Goal: Obtain resource: Download file/media

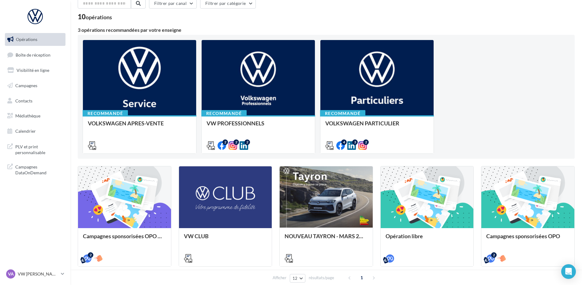
scroll to position [61, 0]
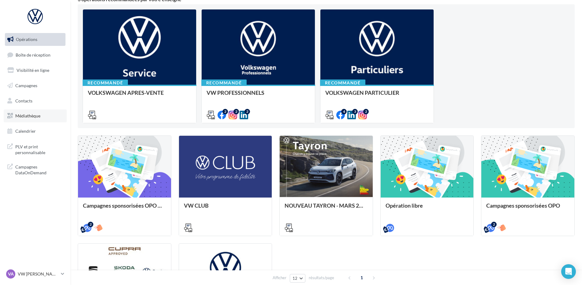
click at [34, 121] on link "Médiathèque" at bounding box center [35, 116] width 63 height 13
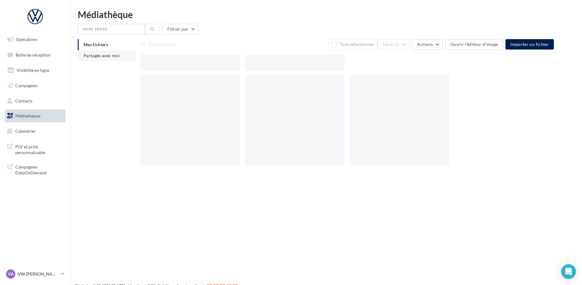
click at [118, 59] on li "Partagés avec moi" at bounding box center [107, 55] width 58 height 11
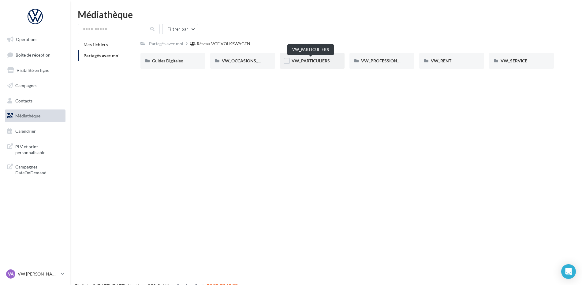
click at [307, 61] on span "VW_PARTICULIERS" at bounding box center [311, 60] width 38 height 5
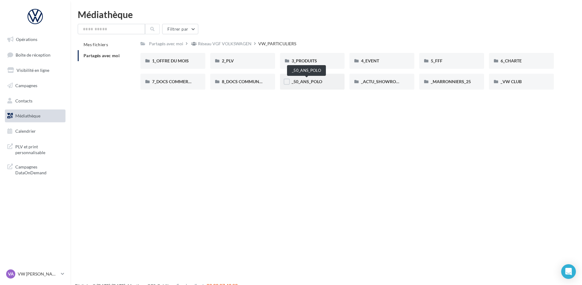
click at [306, 80] on span "_50_ANS_POLO" at bounding box center [307, 81] width 31 height 5
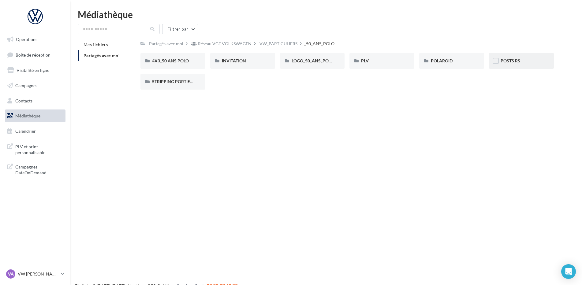
click at [514, 61] on span "POSTS RS" at bounding box center [510, 60] width 20 height 5
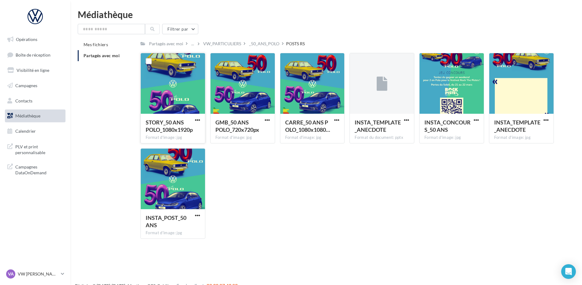
click at [198, 90] on div at bounding box center [173, 83] width 64 height 61
click at [220, 45] on div "VW_PARTICULIERS" at bounding box center [222, 44] width 38 height 6
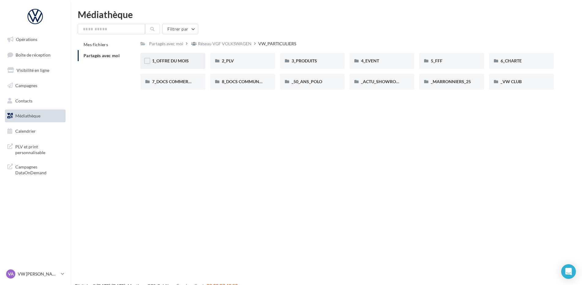
click at [181, 58] on div "1_OFFRE DU MOIS" at bounding box center [173, 61] width 42 height 6
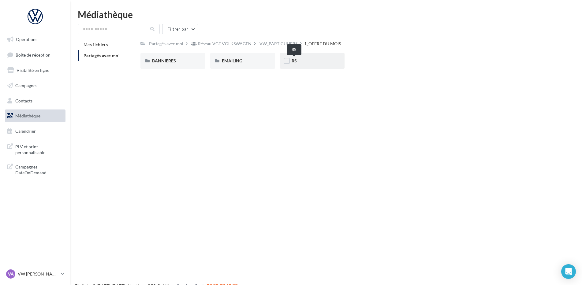
click at [295, 61] on span "RS" at bounding box center [294, 60] width 5 height 5
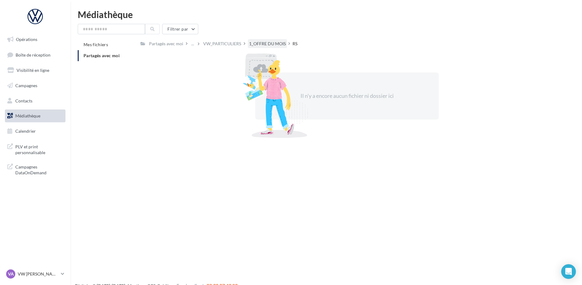
click at [277, 43] on div "1_OFFRE DU MOIS" at bounding box center [267, 44] width 37 height 6
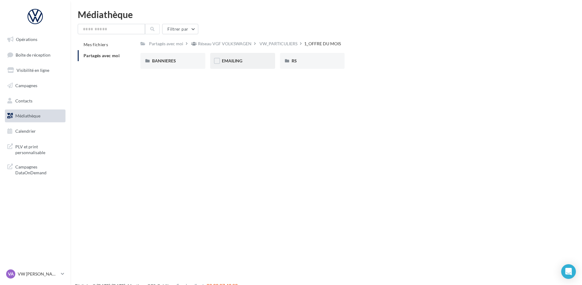
click at [243, 57] on div "EMAILING" at bounding box center [242, 61] width 65 height 16
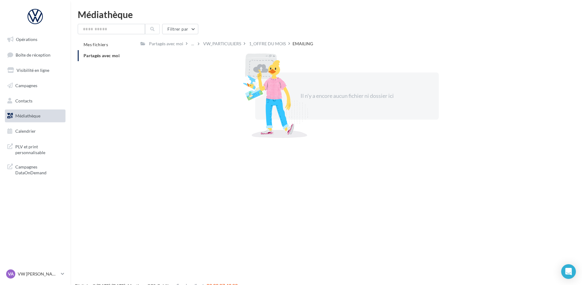
click at [258, 42] on div "1_OFFRE DU MOIS" at bounding box center [267, 44] width 37 height 6
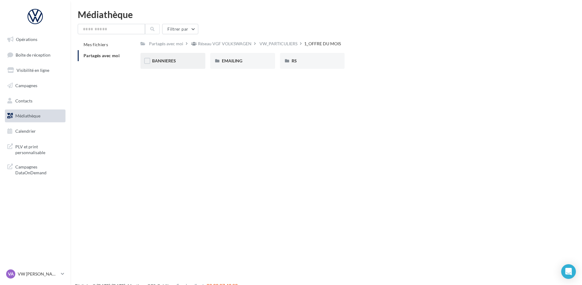
click at [173, 63] on span "BANNIERES" at bounding box center [164, 60] width 24 height 5
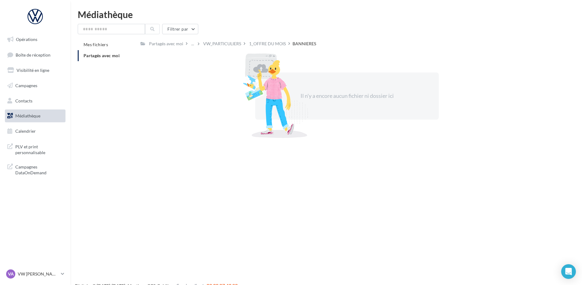
click at [258, 46] on div "1_OFFRE DU MOIS" at bounding box center [267, 44] width 37 height 6
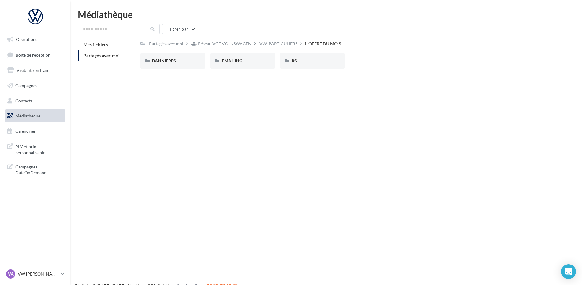
click at [210, 45] on div "Réseau VGF VOLKSWAGEN" at bounding box center [225, 44] width 54 height 6
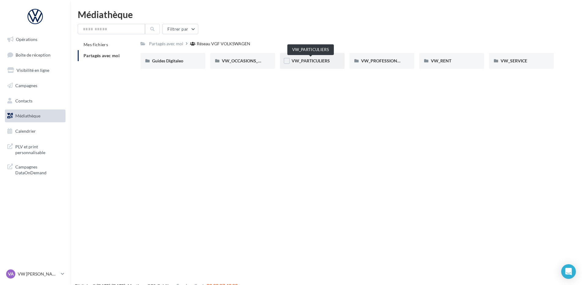
click at [317, 61] on span "VW_PARTICULIERS" at bounding box center [311, 60] width 38 height 5
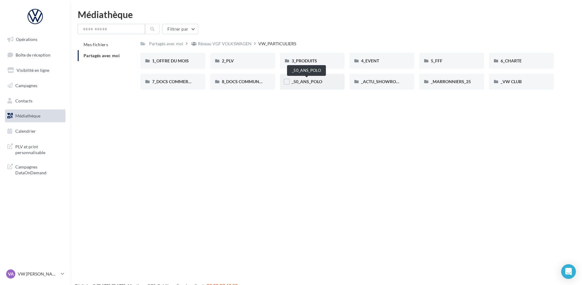
click at [294, 80] on span "_50_ANS_POLO" at bounding box center [307, 81] width 31 height 5
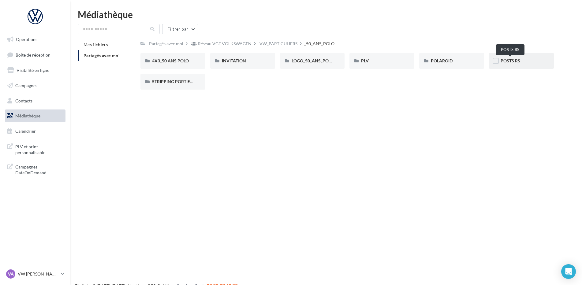
click at [507, 63] on span "POSTS RS" at bounding box center [510, 60] width 20 height 5
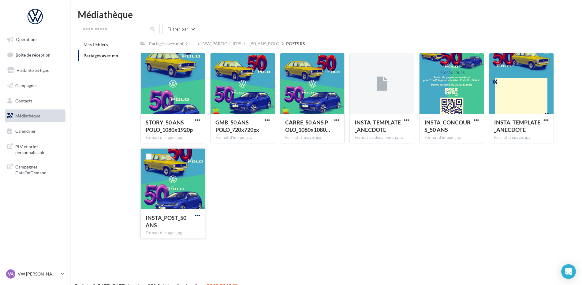
click at [199, 215] on span "button" at bounding box center [197, 215] width 5 height 5
click at [177, 226] on button "Télécharger" at bounding box center [170, 228] width 61 height 16
click at [391, 33] on div "Filtrer par" at bounding box center [326, 29] width 497 height 10
click at [260, 44] on div "_50_ANS_POLO" at bounding box center [264, 44] width 30 height 6
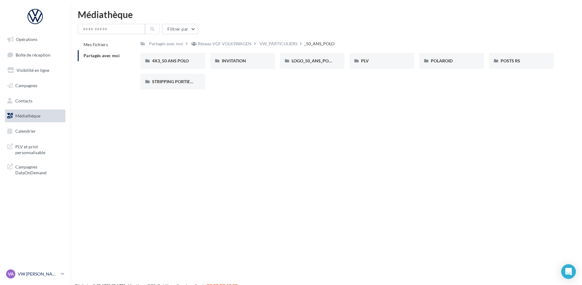
click at [42, 269] on link "VA VW [PERSON_NAME] vw-aub-bea" at bounding box center [35, 274] width 61 height 12
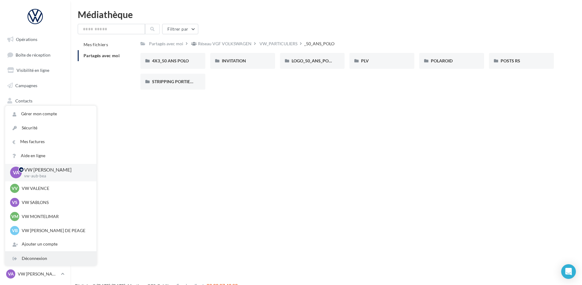
click at [46, 258] on div "Déconnexion" at bounding box center [50, 259] width 91 height 14
